Goal: Task Accomplishment & Management: Manage account settings

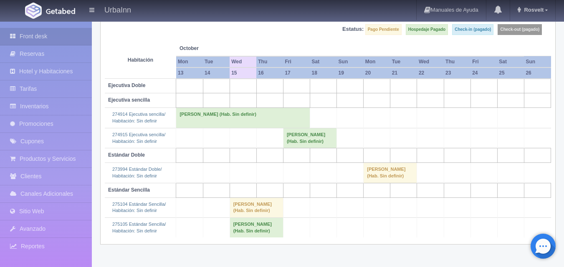
scroll to position [91, 0]
click at [47, 101] on link "Inventarios" at bounding box center [46, 106] width 92 height 17
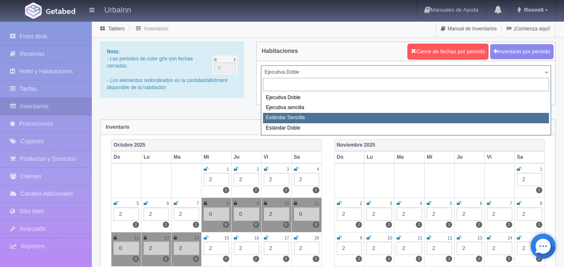
select select "1739"
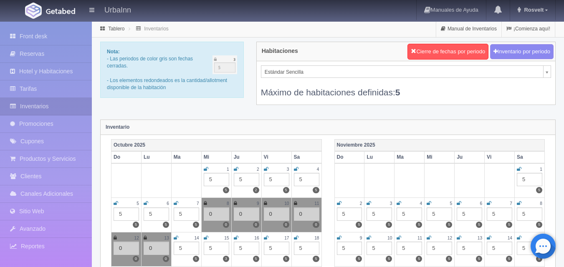
scroll to position [70, 0]
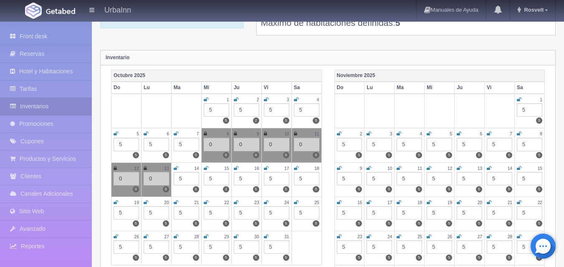
click at [175, 169] on icon at bounding box center [176, 168] width 5 height 5
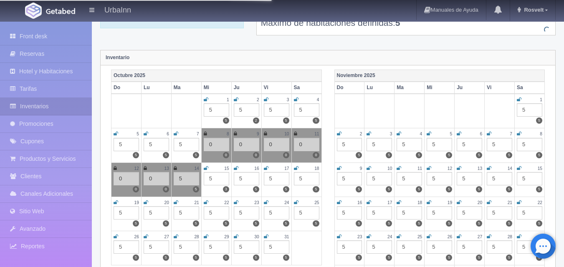
click at [184, 179] on div "5" at bounding box center [186, 178] width 25 height 13
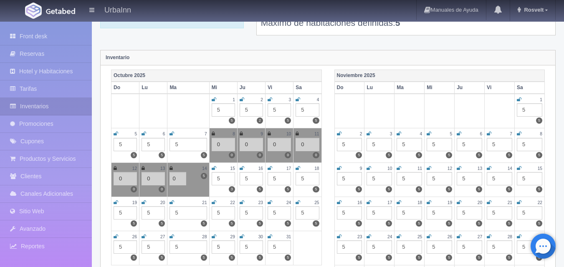
type input "0"
click at [330, 189] on div "Noviembre 2025 Do Lu Ma Mi Ju Vi Sa 1 5 5 2 5 5 3 5 5 4 5 5 5 5 5 6 5 5 7 5 5 8…" at bounding box center [439, 186] width 223 height 233
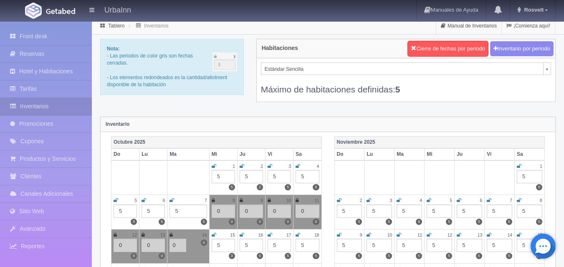
scroll to position [0, 0]
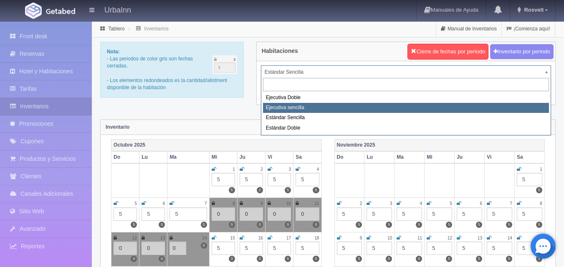
select select "1738"
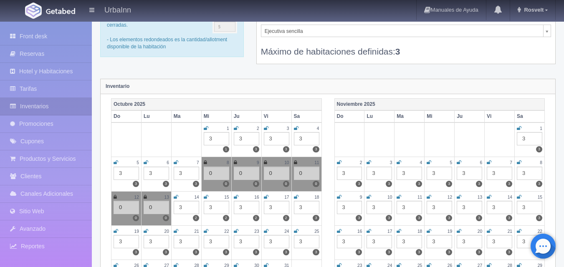
scroll to position [42, 0]
click at [175, 194] on icon at bounding box center [176, 196] width 5 height 5
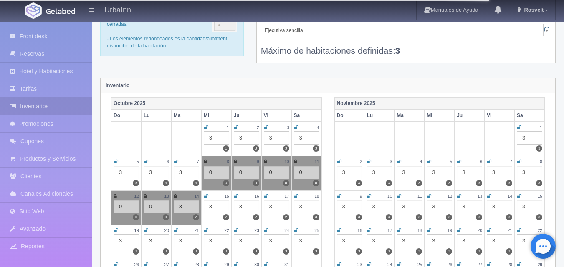
click at [183, 205] on div "3" at bounding box center [186, 206] width 25 height 13
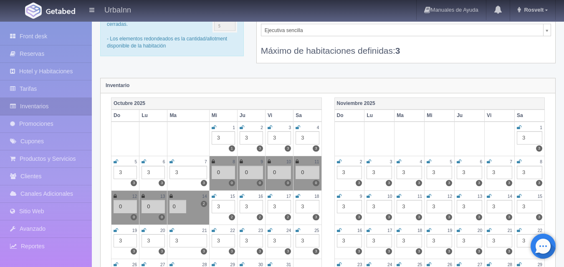
type input "0"
click at [328, 236] on div "Noviembre 2025 Do Lu Ma Mi Ju Vi Sa 1 3 3 2 3 3 3 3 3 4 3 3 5 3 3 6 3 3 7 3 3 8…" at bounding box center [439, 214] width 223 height 233
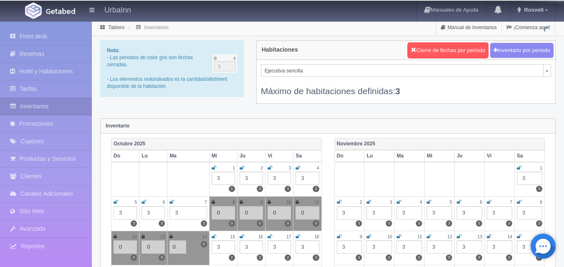
scroll to position [0, 0]
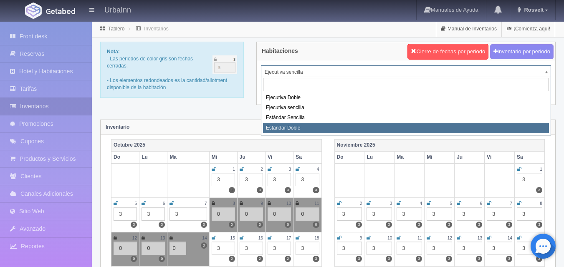
select select "1740"
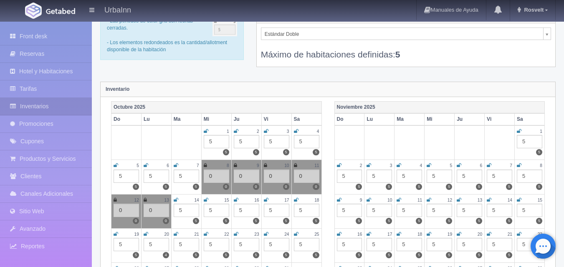
scroll to position [42, 0]
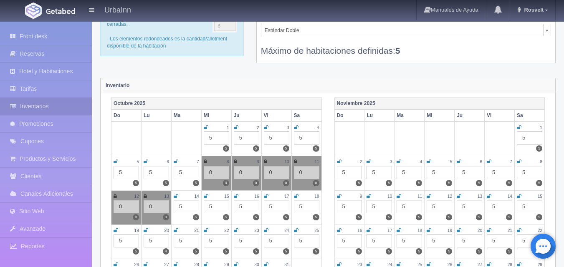
click at [179, 196] on div "14" at bounding box center [186, 196] width 25 height 7
click at [177, 196] on icon at bounding box center [176, 196] width 5 height 5
click at [183, 203] on div "5" at bounding box center [186, 206] width 25 height 13
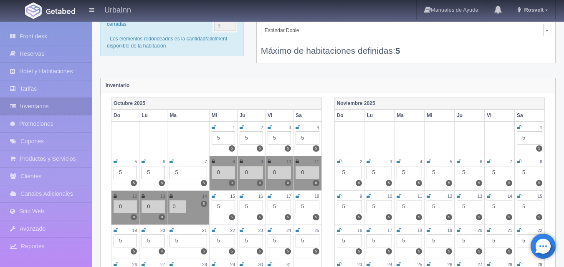
type input "0"
click at [322, 187] on div "Octubre 2025 Do Lu Ma Mi Ju Vi Sa 1 5 5 2 5 5 3 5 5 4 5 5 5 5 5 6 5 5 7 5 5 8 0…" at bounding box center [216, 197] width 223 height 199
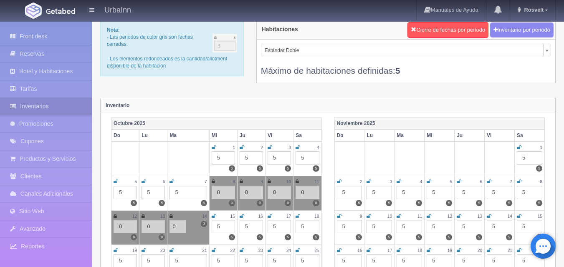
scroll to position [0, 0]
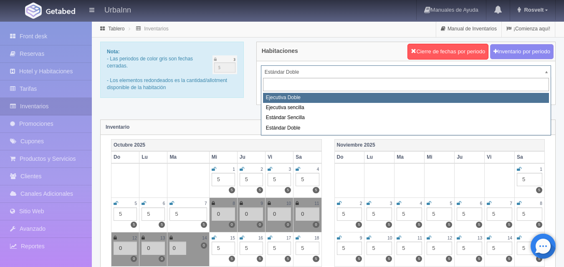
select select "1732"
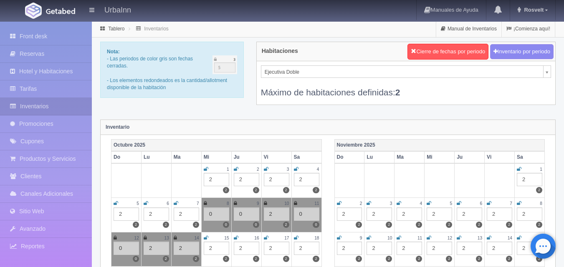
scroll to position [42, 0]
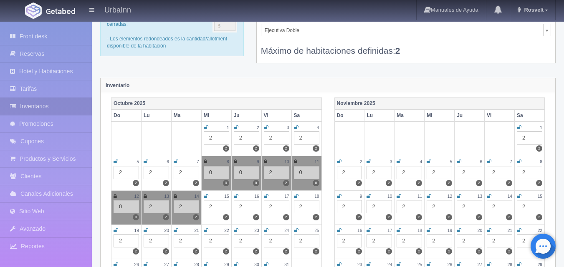
click at [185, 208] on div "2" at bounding box center [186, 206] width 25 height 13
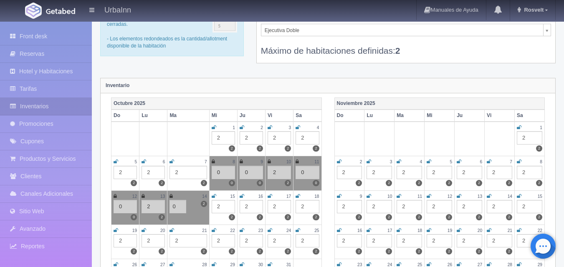
type input "0"
click at [331, 182] on div "[DATE] Do Lu Ma Mi Ju Vi Sa 1 2 2 2 2 2 3 2 2 4 2 2 5 2 2 6 2 2 7 2 2 8 2 2 9 2…" at bounding box center [439, 214] width 223 height 233
